Goal: Task Accomplishment & Management: Manage account settings

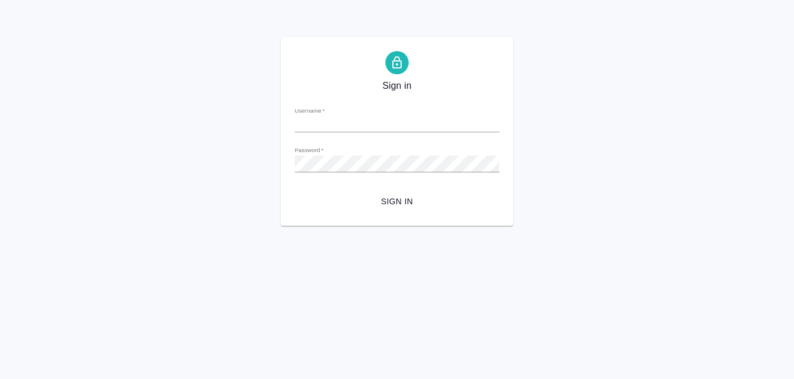
type input "[PERSON_NAME][EMAIL_ADDRESS][DOMAIN_NAME]"
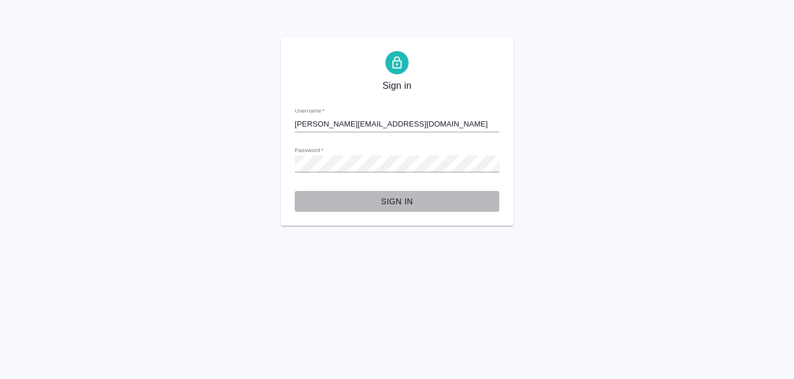
click at [396, 209] on span "Sign in" at bounding box center [397, 202] width 186 height 15
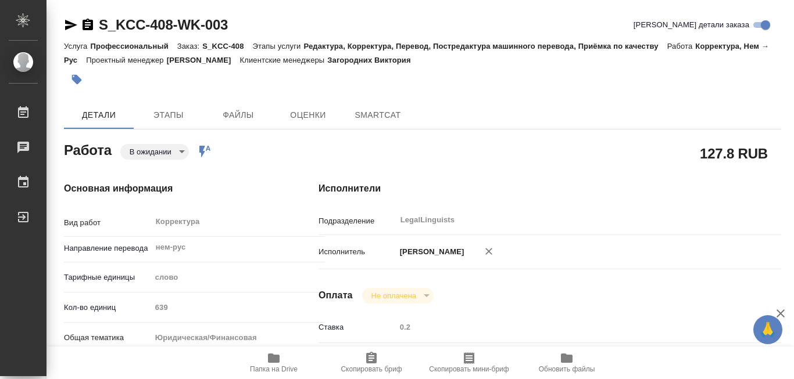
type textarea "x"
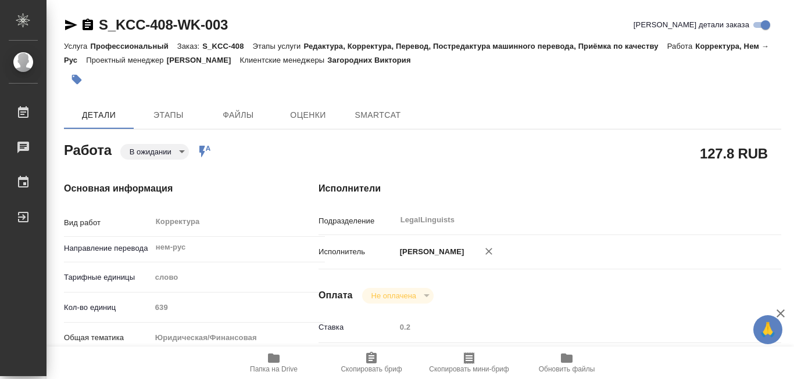
type textarea "x"
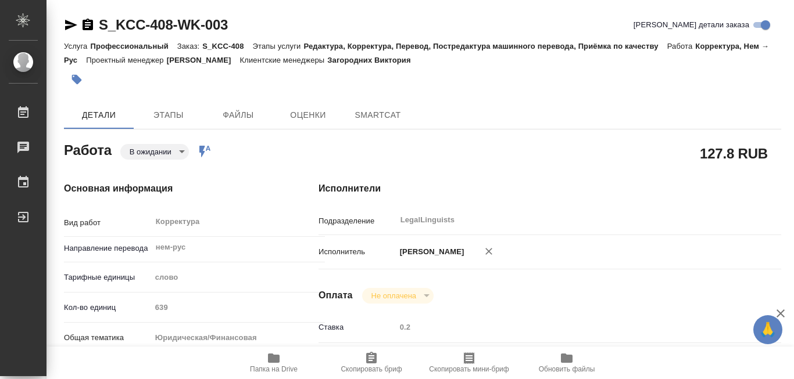
type textarea "x"
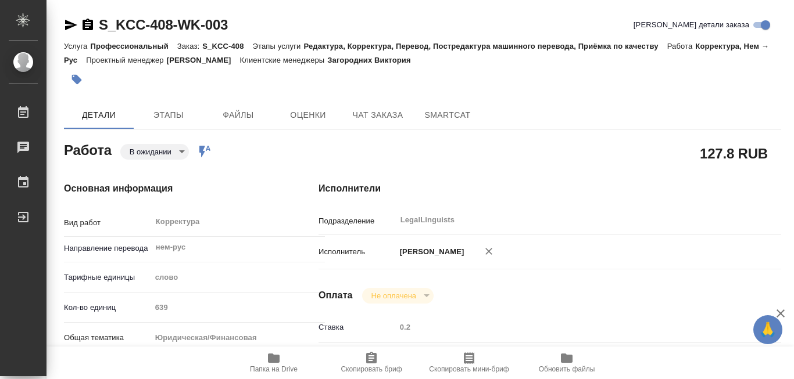
type textarea "x"
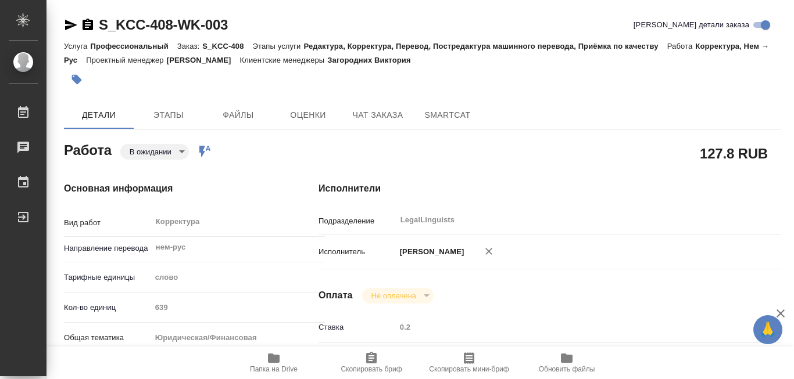
type textarea "x"
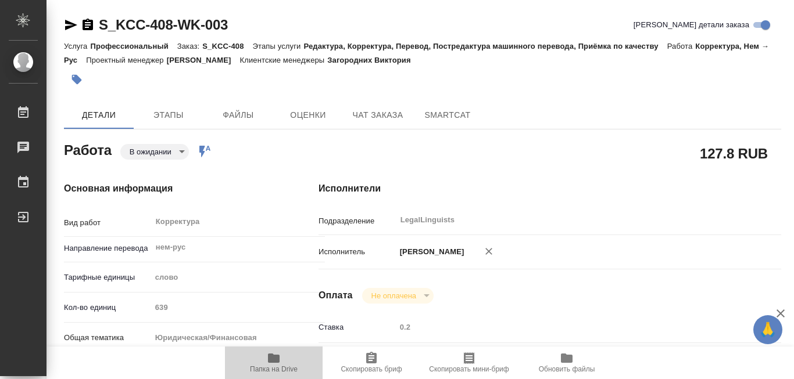
click at [274, 356] on icon "button" at bounding box center [274, 358] width 12 height 9
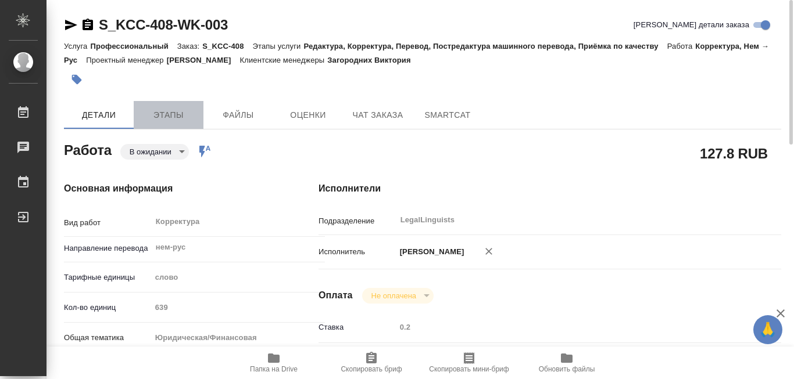
click at [171, 114] on span "Этапы" at bounding box center [169, 115] width 56 height 15
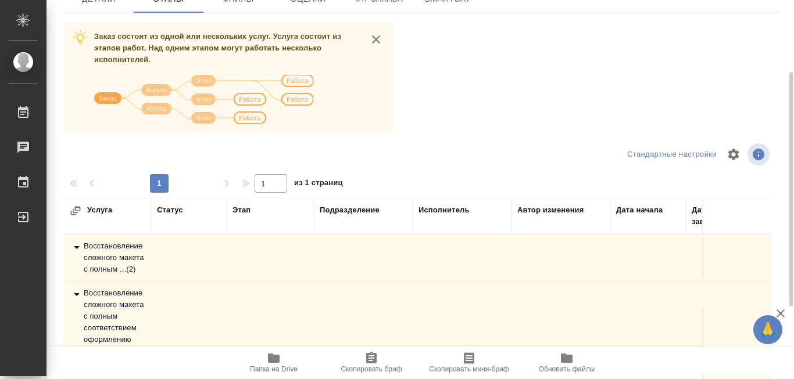
scroll to position [232, 0]
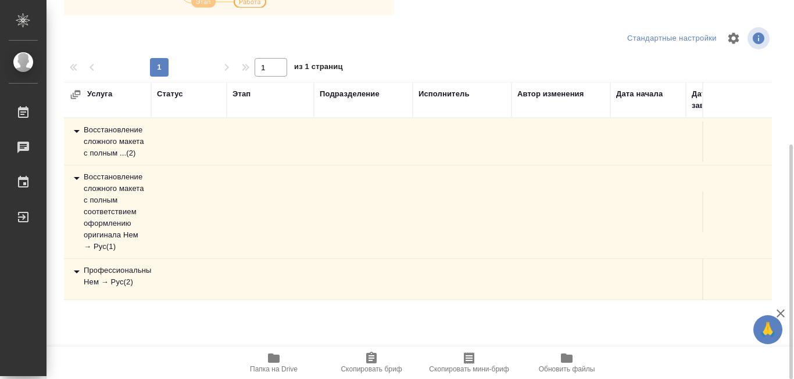
click at [145, 288] on div "Профессиональный Нем → Рус ( 2 )" at bounding box center [108, 276] width 76 height 23
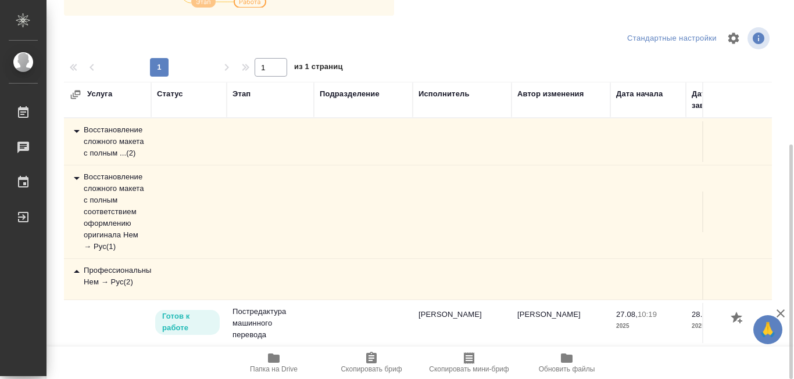
click at [100, 288] on div "Профессиональный Нем → Рус ( 2 )" at bounding box center [108, 276] width 76 height 23
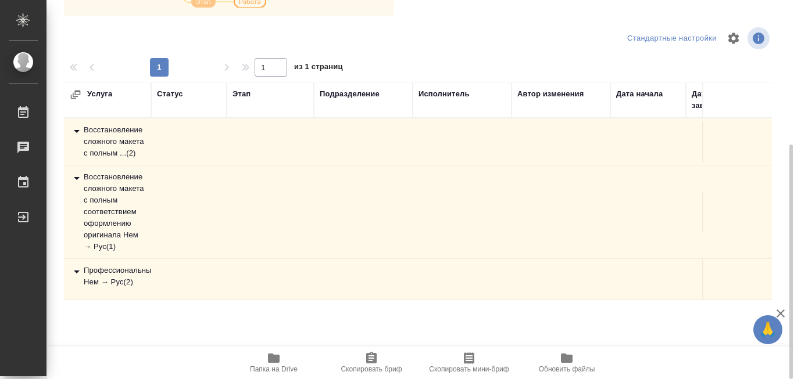
click at [80, 279] on icon at bounding box center [77, 272] width 14 height 14
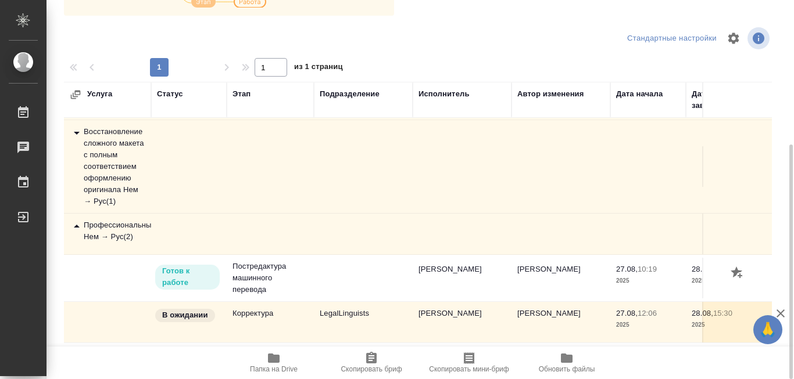
scroll to position [58, 0]
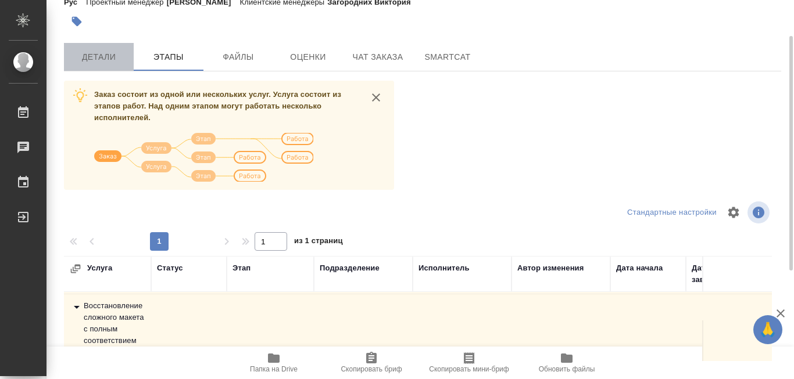
click at [94, 64] on span "Детали" at bounding box center [99, 57] width 56 height 15
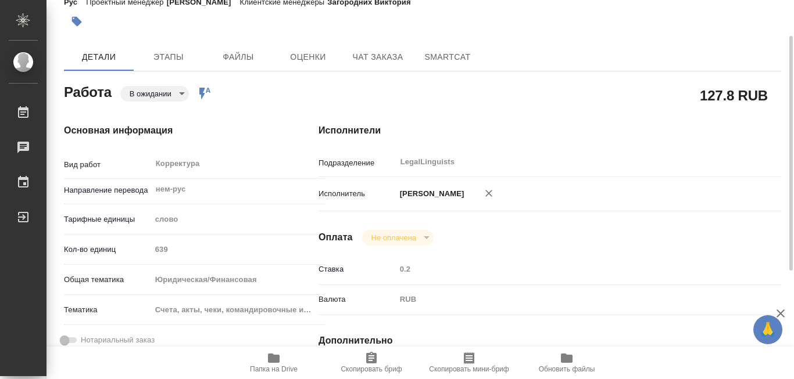
type textarea "x"
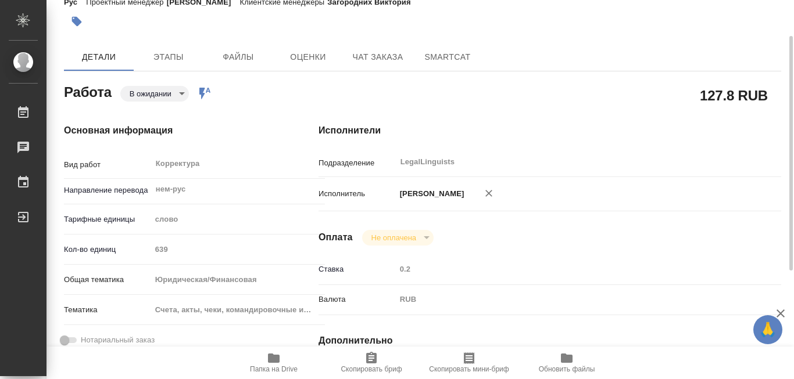
type textarea "x"
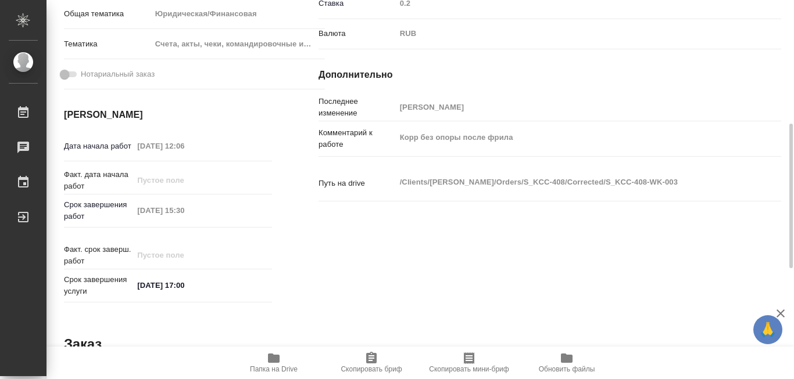
scroll to position [266, 0]
